Goal: Task Accomplishment & Management: Use online tool/utility

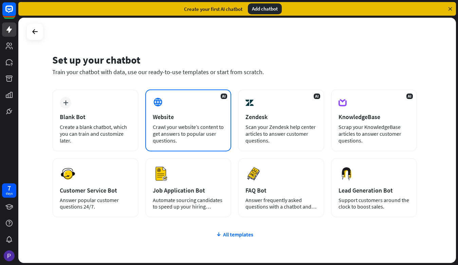
click at [160, 111] on div "AI Website Crawl your website’s content to get answers to popular user question…" at bounding box center [188, 120] width 86 height 62
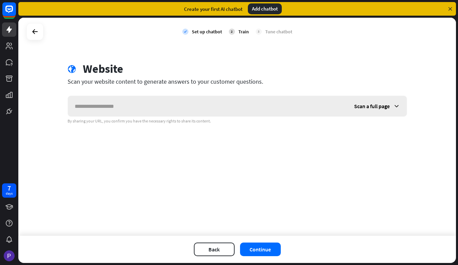
click at [153, 106] on input "text" at bounding box center [208, 106] width 280 height 20
type input "**********"
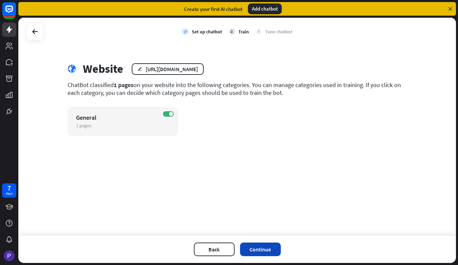
click at [259, 245] on button "Continue" at bounding box center [260, 249] width 41 height 14
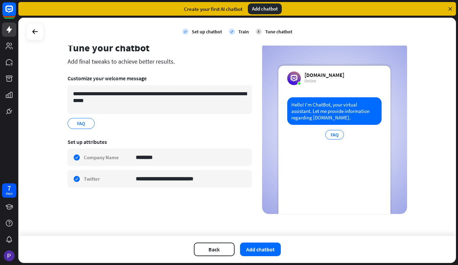
scroll to position [21, 0]
click at [250, 253] on button "Add chatbot" at bounding box center [260, 249] width 41 height 14
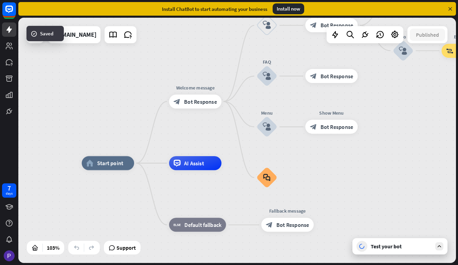
drag, startPoint x: 194, startPoint y: 108, endPoint x: 173, endPoint y: 129, distance: 29.6
click at [173, 129] on div "home_2 Start point Welcome message block_bot_response Bot Response Back to Menu…" at bounding box center [237, 140] width 438 height 245
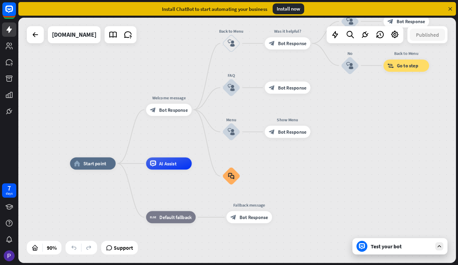
drag, startPoint x: 197, startPoint y: 131, endPoint x: 173, endPoint y: 134, distance: 23.6
click at [173, 134] on div "home_2 Start point Welcome message block_bot_response Bot Response Back to Menu…" at bounding box center [237, 140] width 438 height 245
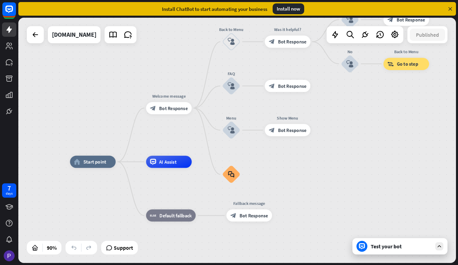
click at [404, 244] on div "Test your bot" at bounding box center [401, 246] width 61 height 7
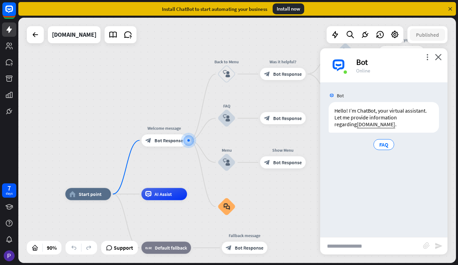
click at [346, 239] on input "text" at bounding box center [371, 245] width 103 height 17
type input "*****"
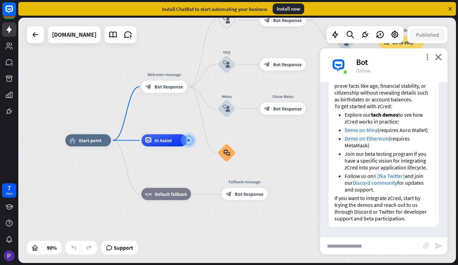
scroll to position [132, 0]
click at [438, 55] on icon "close" at bounding box center [438, 57] width 7 height 6
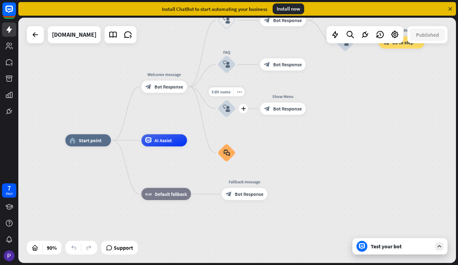
click at [230, 108] on icon "block_user_input" at bounding box center [226, 108] width 7 height 7
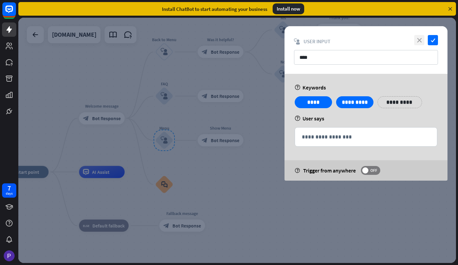
click at [418, 39] on icon "close" at bounding box center [420, 40] width 10 height 10
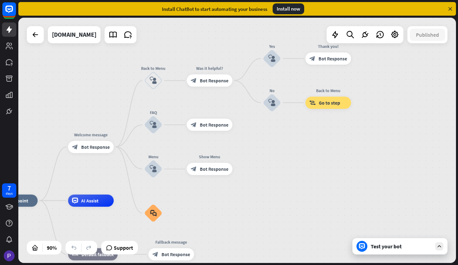
click at [415, 242] on div "Test your bot" at bounding box center [400, 246] width 95 height 16
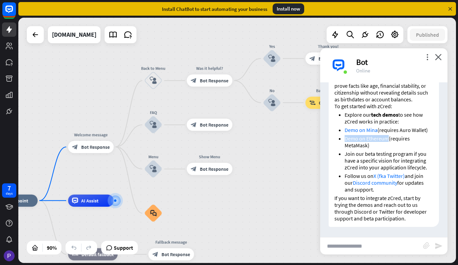
scroll to position [132, 0]
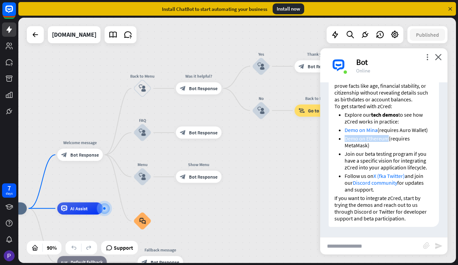
drag, startPoint x: 293, startPoint y: 150, endPoint x: 282, endPoint y: 158, distance: 14.3
click at [282, 158] on div "home_2 Start point Welcome message block_bot_response Bot Response Back to Menu…" at bounding box center [237, 140] width 438 height 245
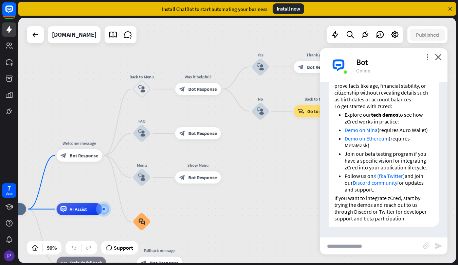
click at [351, 244] on input "text" at bounding box center [371, 245] width 103 height 17
click at [437, 56] on icon "close" at bounding box center [438, 57] width 7 height 6
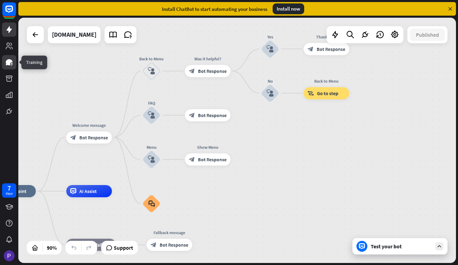
click at [12, 62] on icon at bounding box center [9, 62] width 7 height 6
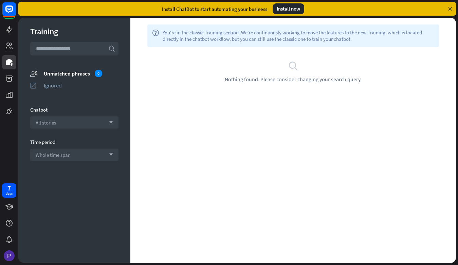
click at [176, 97] on div "help You're in the classic Training section. We're continuously working to move…" at bounding box center [294, 140] width 326 height 245
click at [238, 79] on span "Nothing found. Please consider changing your search query." at bounding box center [293, 79] width 137 height 7
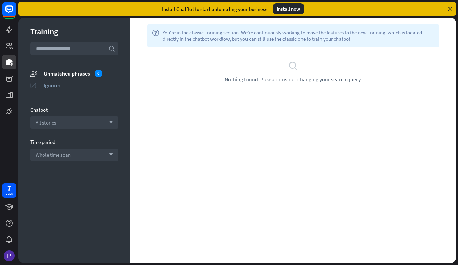
click at [66, 48] on input "text" at bounding box center [74, 49] width 88 height 14
click at [75, 120] on div "All stories arrow_down" at bounding box center [74, 122] width 88 height 12
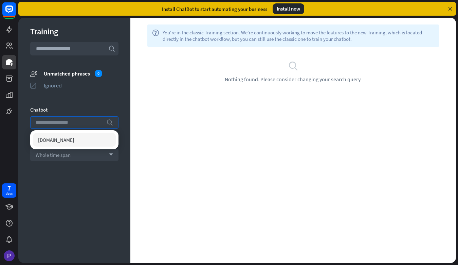
click at [75, 120] on input "search" at bounding box center [69, 123] width 67 height 12
click at [71, 139] on div "[DOMAIN_NAME]" at bounding box center [74, 140] width 83 height 14
click at [159, 117] on div "help You're in the classic Training section. We're continuously working to move…" at bounding box center [294, 140] width 326 height 245
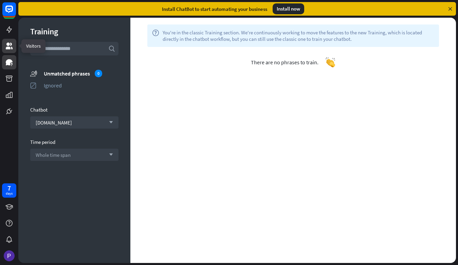
click at [11, 45] on icon at bounding box center [9, 45] width 7 height 7
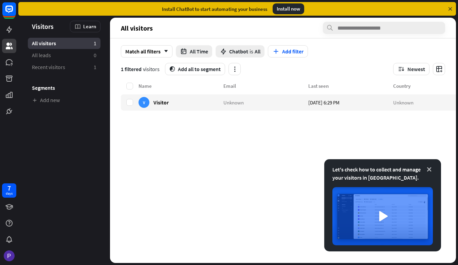
click at [430, 169] on icon at bounding box center [429, 169] width 7 height 7
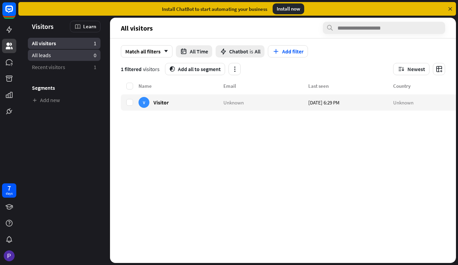
click at [70, 57] on link "All leads 0" at bounding box center [64, 55] width 73 height 11
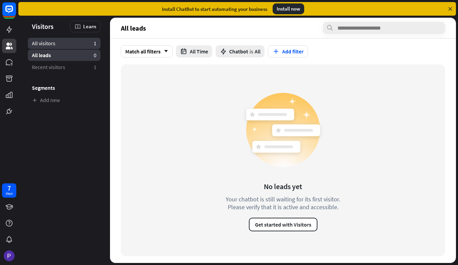
click at [57, 43] on link "All visitors 1" at bounding box center [64, 43] width 73 height 11
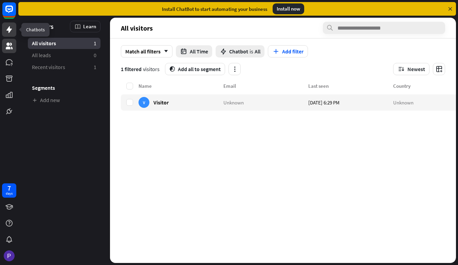
click at [12, 25] on icon at bounding box center [9, 29] width 8 height 8
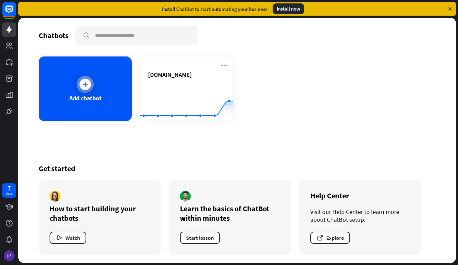
click at [112, 103] on div "Add chatbot" at bounding box center [85, 88] width 93 height 65
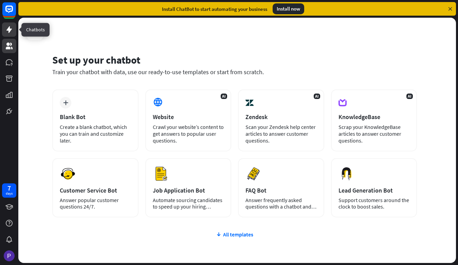
click at [9, 43] on icon at bounding box center [9, 45] width 7 height 7
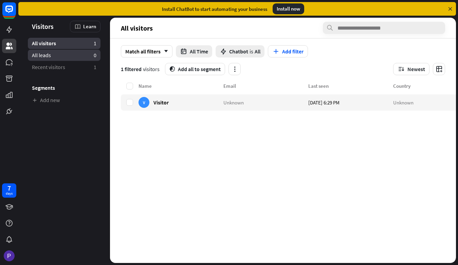
click at [58, 51] on link "All leads 0" at bounding box center [64, 55] width 73 height 11
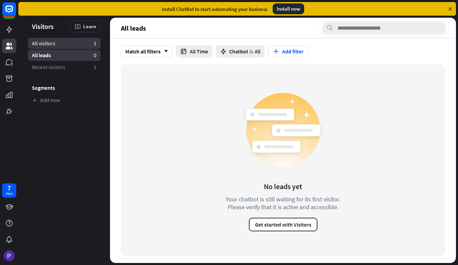
click at [61, 42] on link "All visitors 1" at bounding box center [64, 43] width 73 height 11
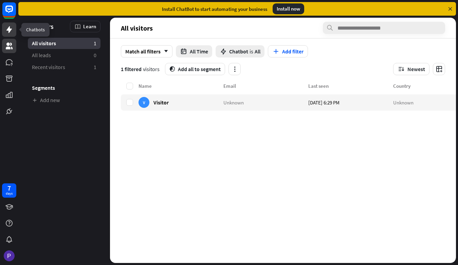
click at [3, 31] on link at bounding box center [9, 29] width 14 height 14
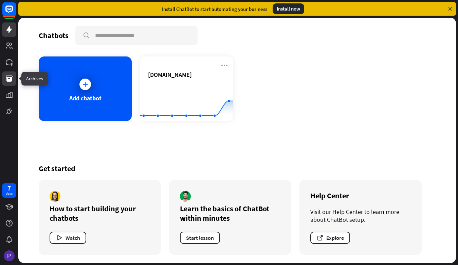
click at [8, 79] on icon at bounding box center [9, 78] width 7 height 6
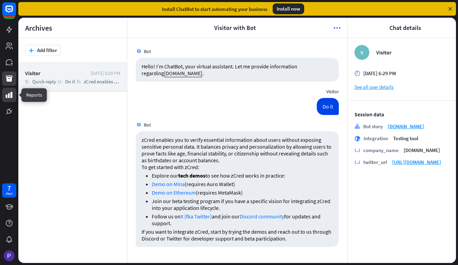
click at [11, 90] on link at bounding box center [9, 95] width 14 height 14
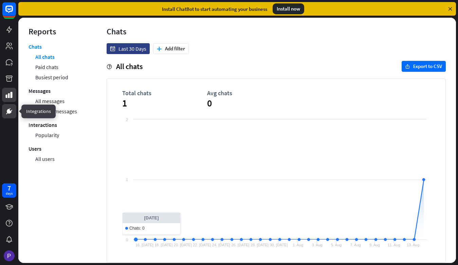
click at [12, 105] on link at bounding box center [9, 111] width 14 height 14
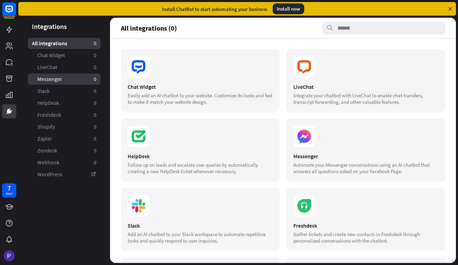
click at [69, 79] on link "Messenger 0" at bounding box center [64, 78] width 73 height 11
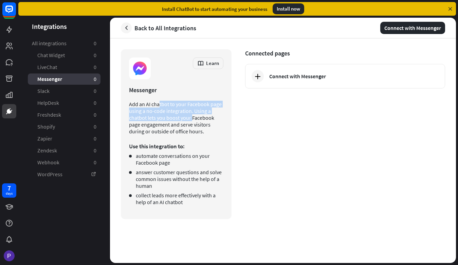
drag, startPoint x: 126, startPoint y: 102, endPoint x: 161, endPoint y: 120, distance: 39.7
click at [161, 120] on div ".cls-1{fill:url(#radial-gradient)}.cls-2{fill:#fff} Learn Messenger Add an AI c…" at bounding box center [176, 134] width 111 height 170
click at [161, 120] on p "Add an AI chatbot to your Facebook page using a no-code integration. Using a ch…" at bounding box center [176, 118] width 94 height 34
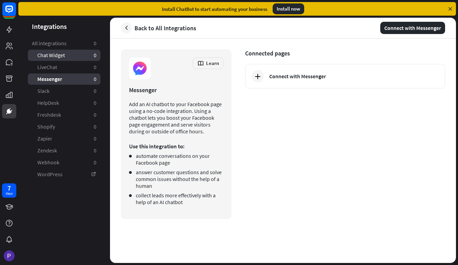
click at [62, 54] on span "Chat Widget" at bounding box center [51, 55] width 28 height 7
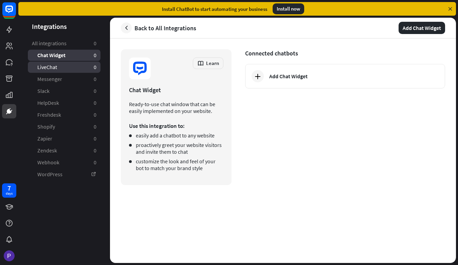
click at [70, 66] on link "LiveChat 0" at bounding box center [64, 67] width 73 height 11
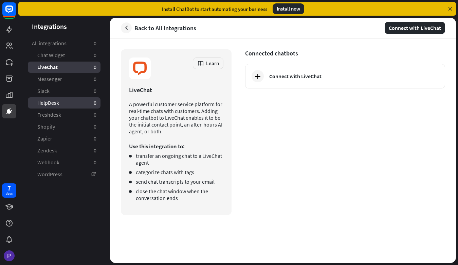
click at [61, 107] on link "HelpDesk 0" at bounding box center [64, 102] width 73 height 11
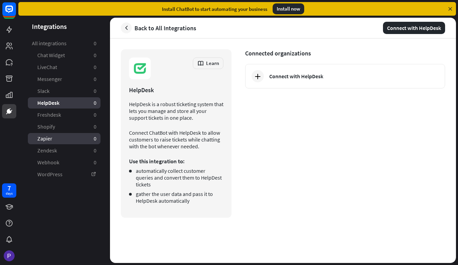
click at [57, 136] on link "Zapier 0" at bounding box center [64, 138] width 73 height 11
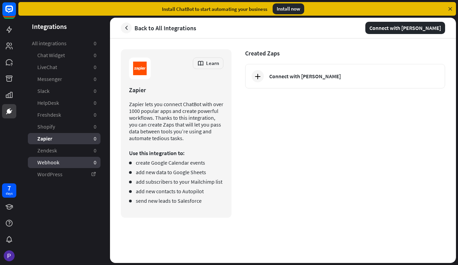
click at [57, 162] on span "Webhook" at bounding box center [48, 162] width 22 height 7
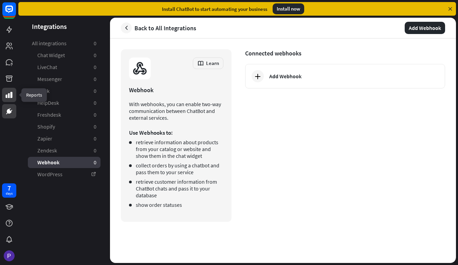
click at [15, 93] on link at bounding box center [9, 95] width 14 height 14
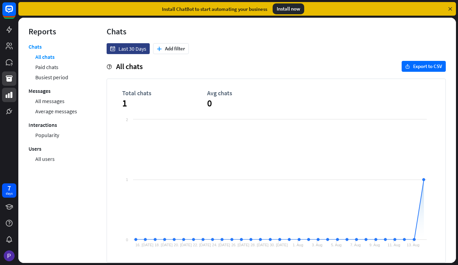
click at [3, 79] on link at bounding box center [9, 78] width 14 height 14
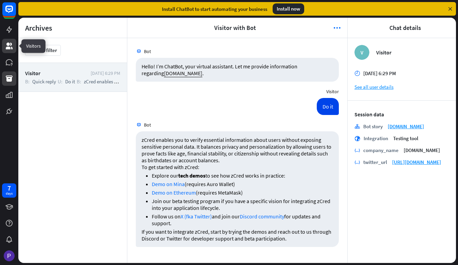
click at [12, 45] on icon at bounding box center [9, 46] width 8 height 8
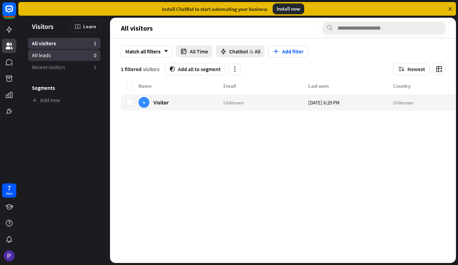
click at [90, 57] on link "All leads 0" at bounding box center [64, 55] width 73 height 11
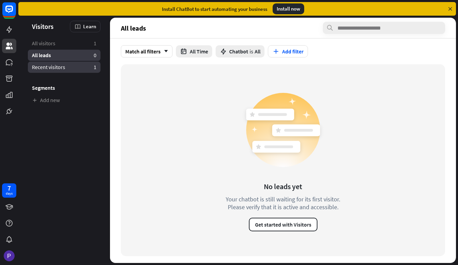
click at [82, 65] on link "Recent visitors 1" at bounding box center [64, 67] width 73 height 11
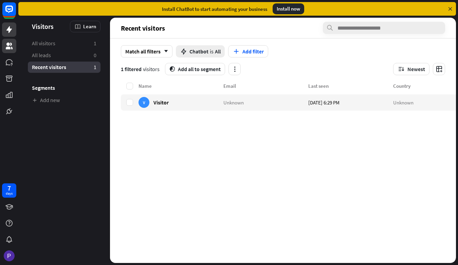
click at [11, 32] on icon at bounding box center [9, 29] width 8 height 8
